Goal: Information Seeking & Learning: Learn about a topic

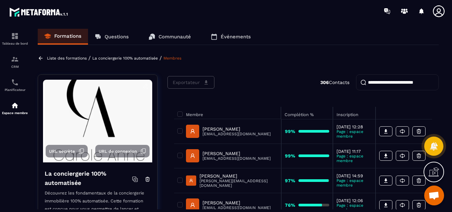
click at [57, 36] on p "Formations" at bounding box center [67, 36] width 27 height 6
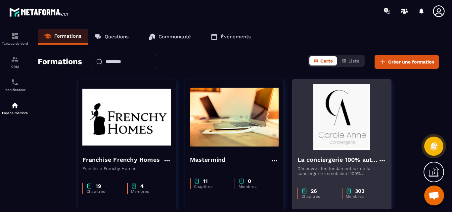
scroll to position [36, 0]
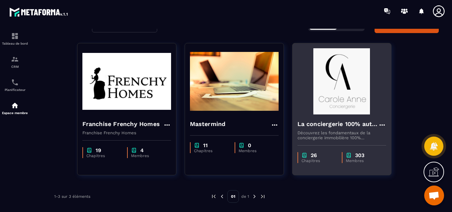
click at [326, 91] on img at bounding box center [342, 81] width 89 height 66
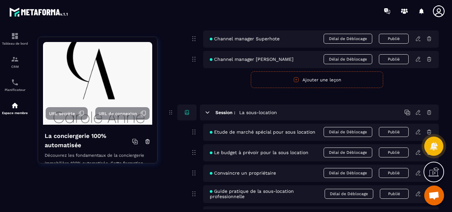
scroll to position [2328, 0]
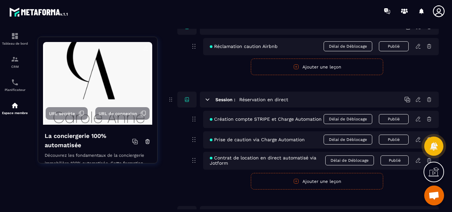
click at [318, 126] on div "Création compte STRIPE et Charge Automation Délai de Déblocage Publié" at bounding box center [321, 119] width 236 height 17
click at [418, 118] on icon at bounding box center [418, 119] width 4 height 4
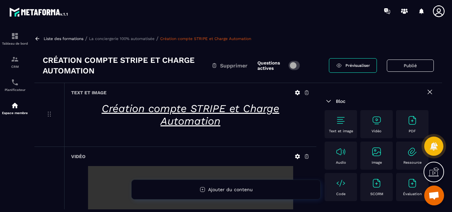
click at [172, 39] on link "Création compte STRIPE et Charge Automation" at bounding box center [205, 38] width 91 height 5
click at [126, 39] on p "La conciergerie 100% automatisée" at bounding box center [122, 38] width 66 height 5
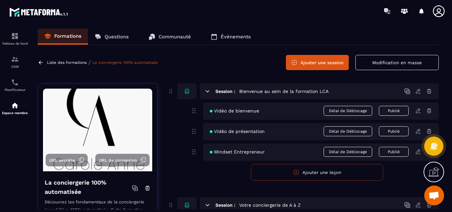
scroll to position [2328, 0]
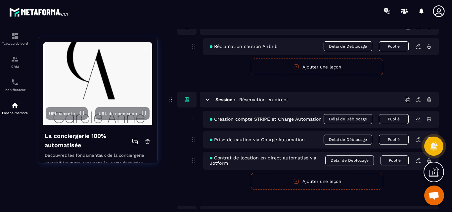
click at [195, 119] on icon at bounding box center [194, 119] width 8 height 8
click at [418, 119] on icon at bounding box center [419, 119] width 6 height 6
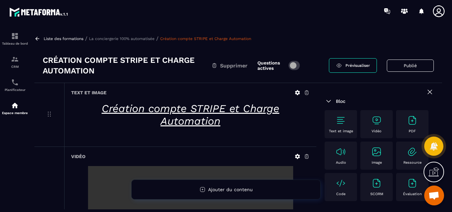
click at [103, 70] on h3 "Création compte STRIPE et Charge Automation" at bounding box center [127, 65] width 169 height 21
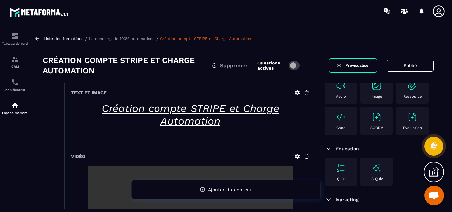
click at [298, 91] on icon at bounding box center [297, 92] width 5 height 5
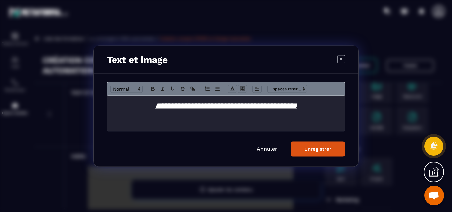
click at [330, 107] on h1 "**********" at bounding box center [226, 106] width 228 height 12
click at [268, 149] on link "Annuler" at bounding box center [267, 149] width 21 height 6
